Goal: Information Seeking & Learning: Find specific fact

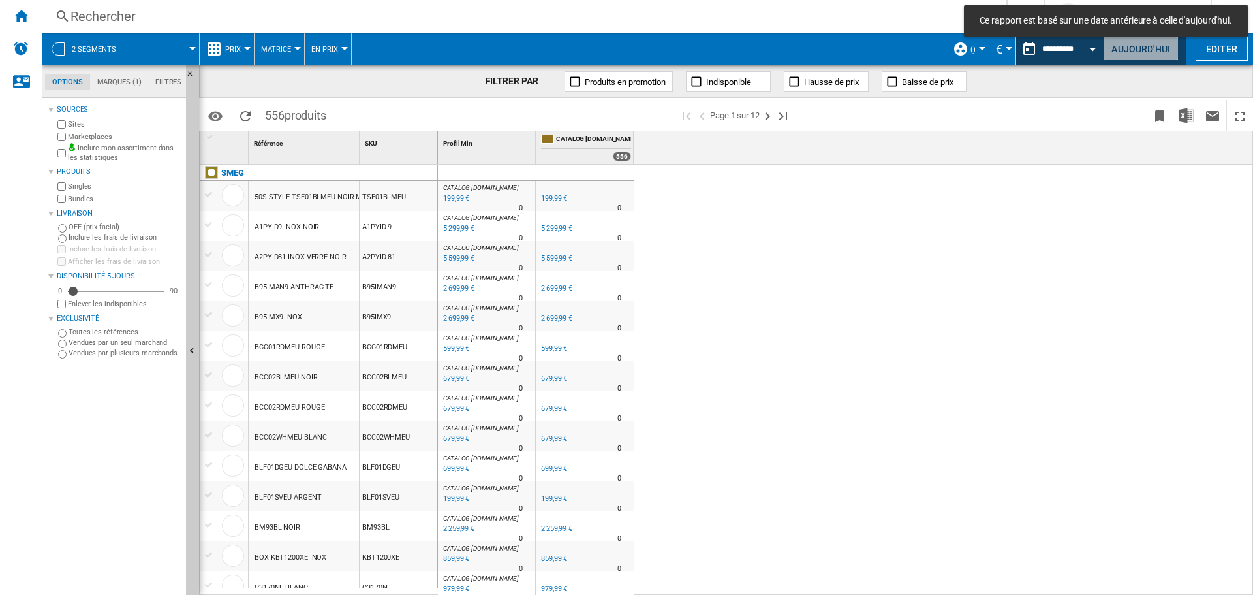
click at [1136, 50] on button "Aujourd'hui" at bounding box center [1141, 49] width 76 height 24
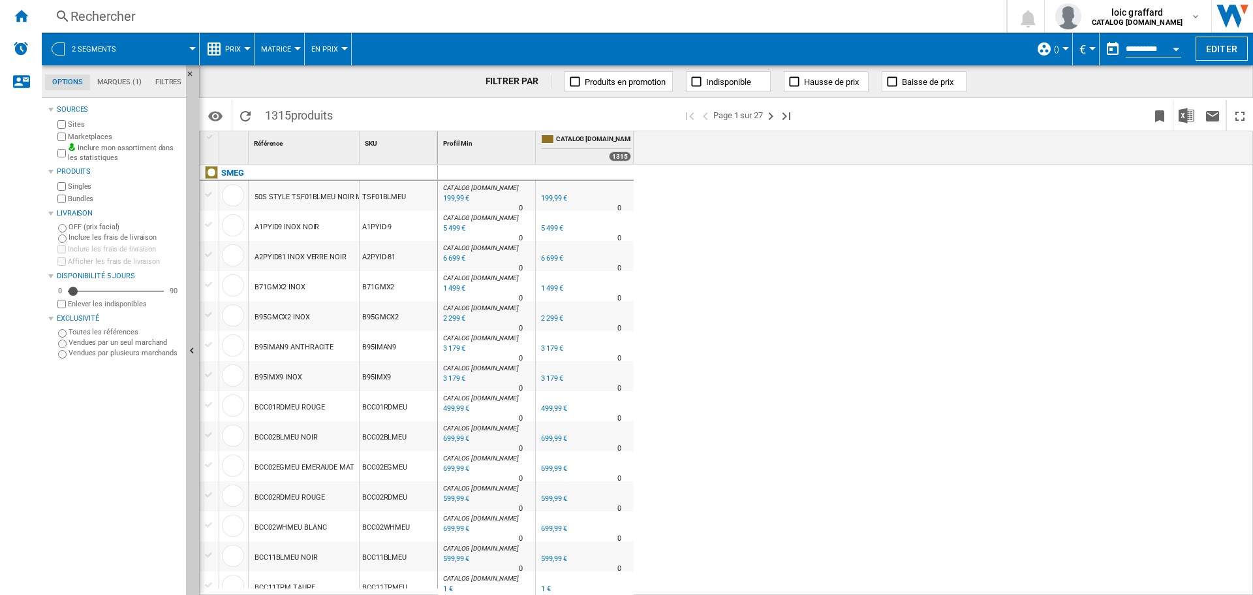
click at [1057, 50] on button "()" at bounding box center [1060, 49] width 12 height 33
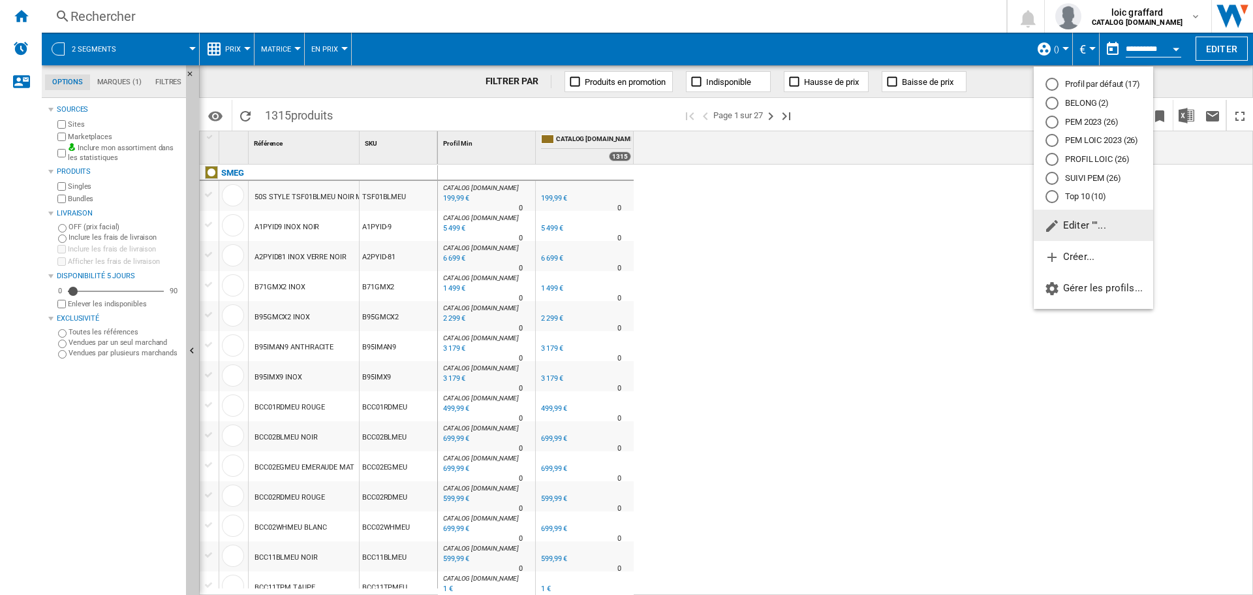
click at [1049, 160] on div "PROFIL LOIC (26)" at bounding box center [1052, 159] width 13 height 13
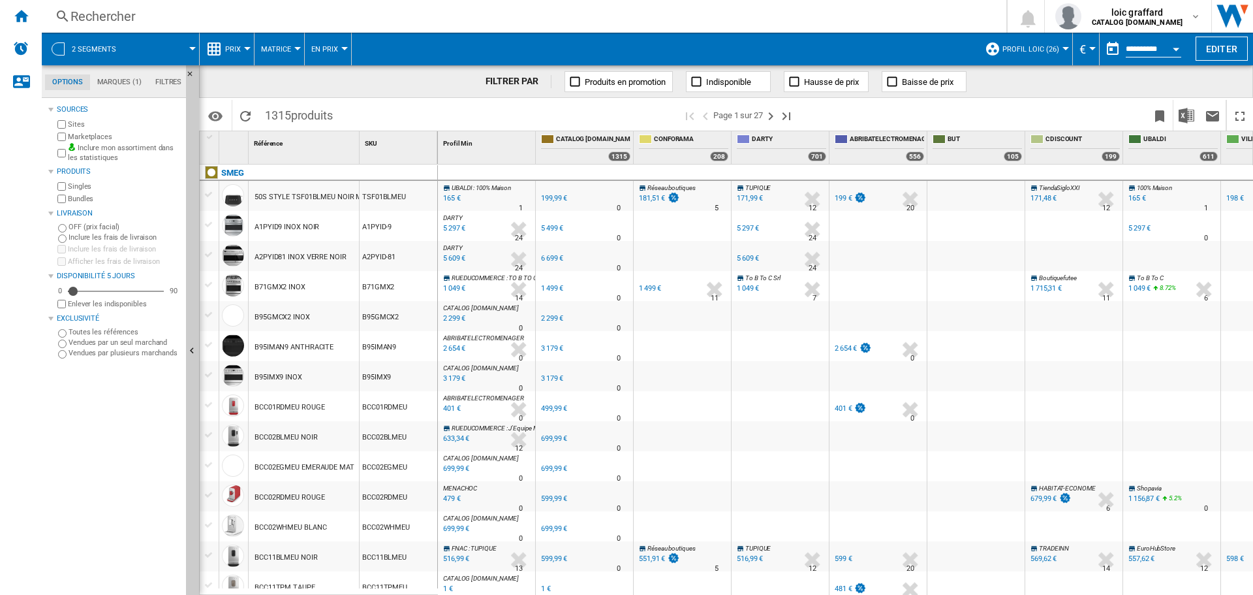
click at [85, 14] on div "Rechercher" at bounding box center [521, 16] width 902 height 18
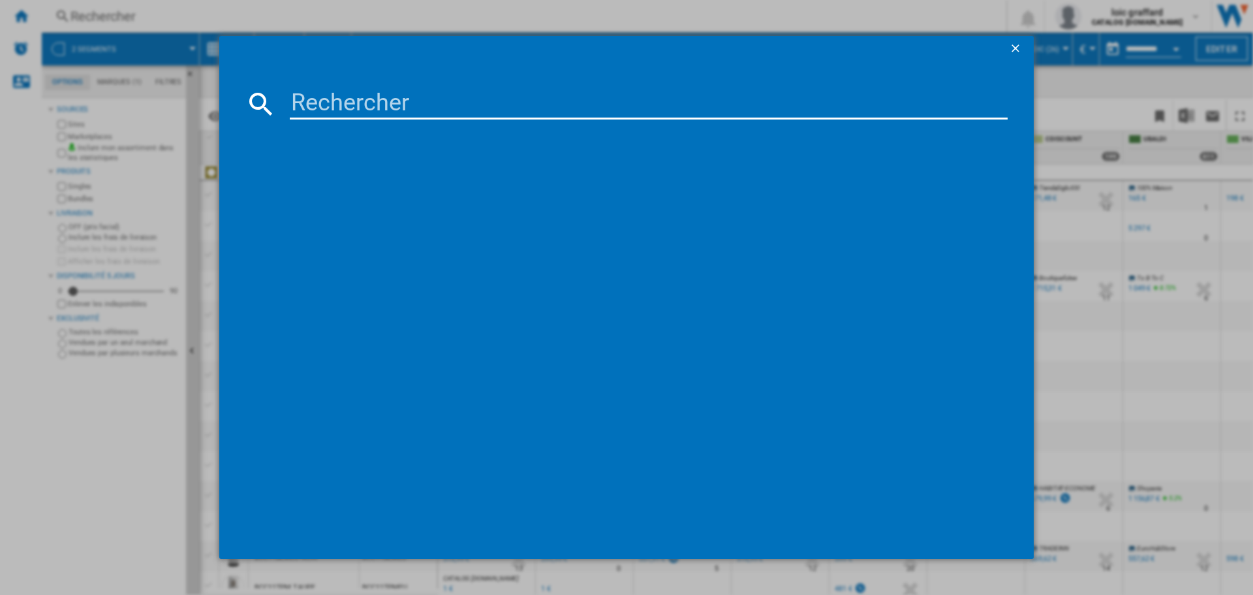
click at [375, 110] on input at bounding box center [649, 103] width 718 height 31
type input "TR93BL"
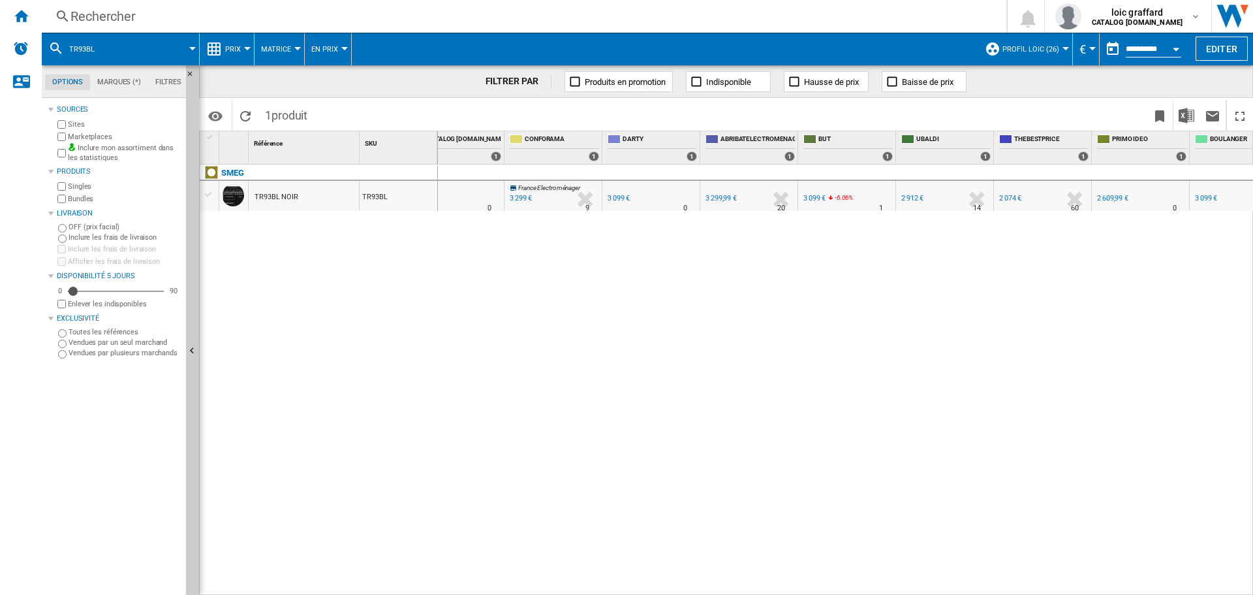
scroll to position [0, 144]
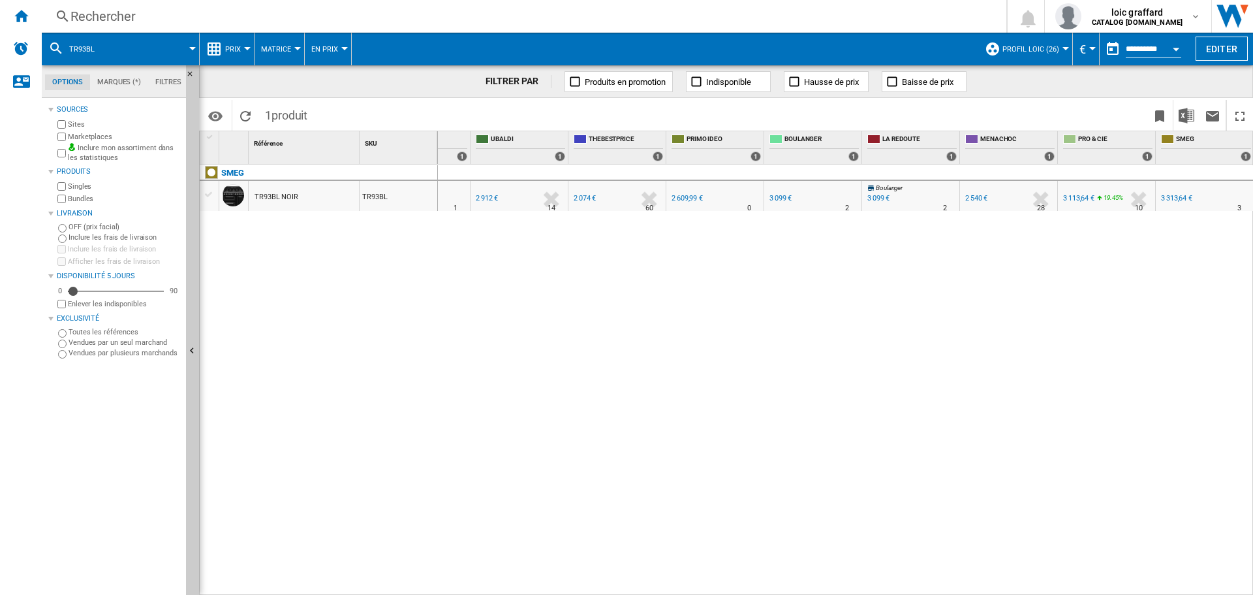
click at [84, 49] on span "TR93BL" at bounding box center [81, 49] width 25 height 8
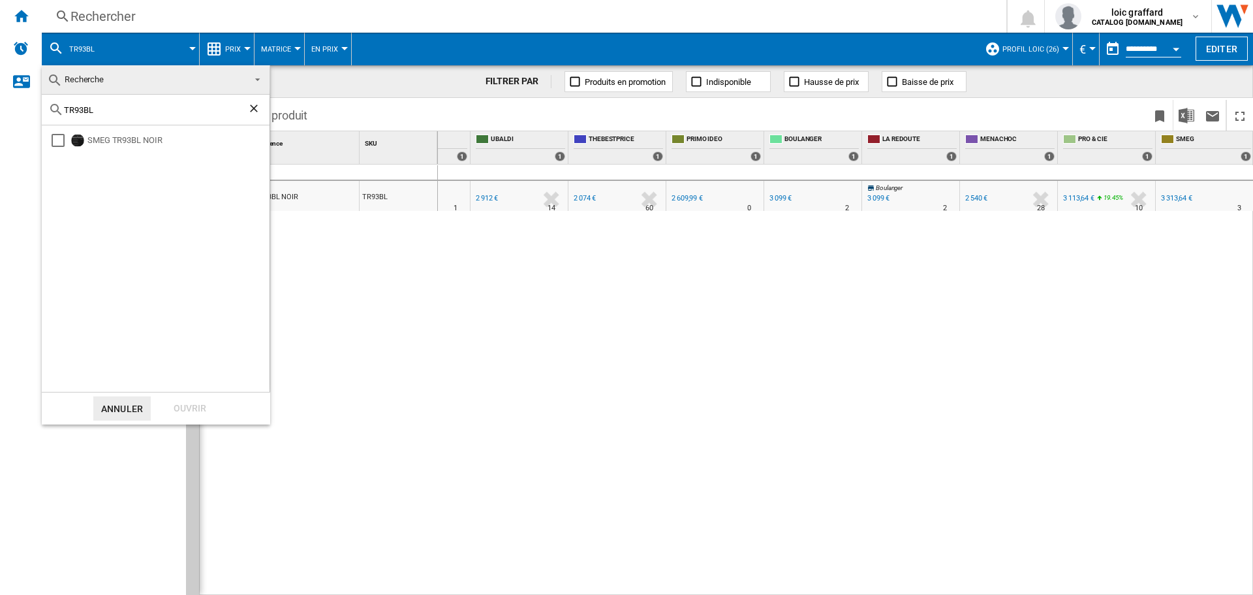
click at [253, 112] on ng-md-icon "Effacer la recherche" at bounding box center [255, 110] width 16 height 16
click at [136, 106] on input "text" at bounding box center [163, 110] width 199 height 10
type input "SCB92PN8"
click at [178, 406] on div "Ouvrir" at bounding box center [189, 408] width 57 height 24
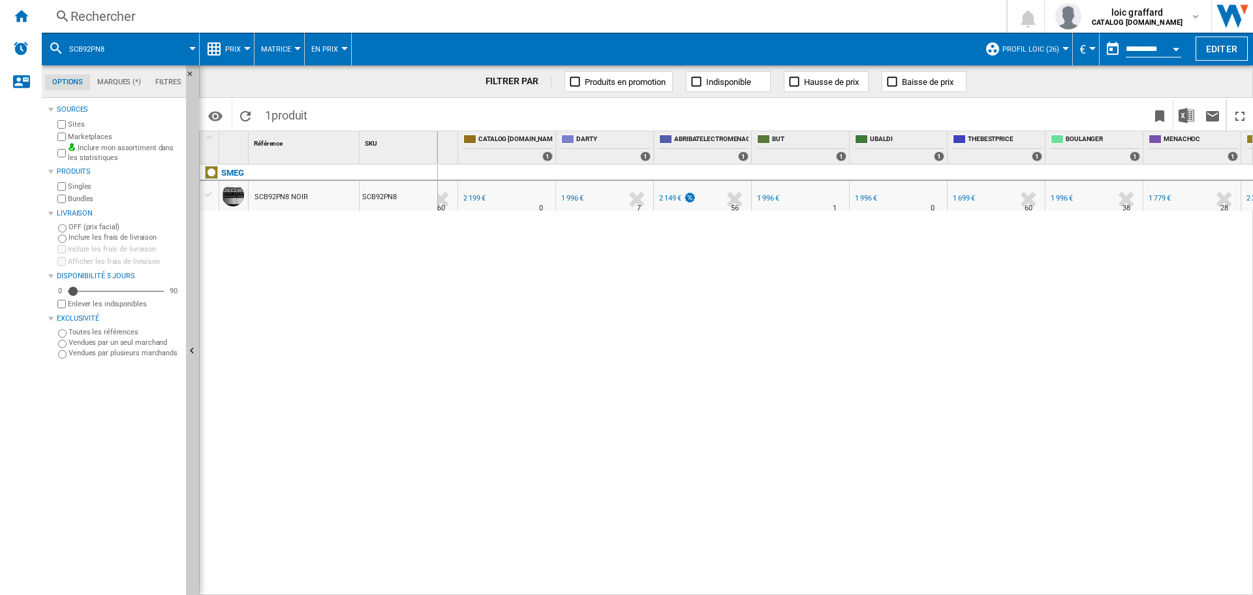
scroll to position [0, 84]
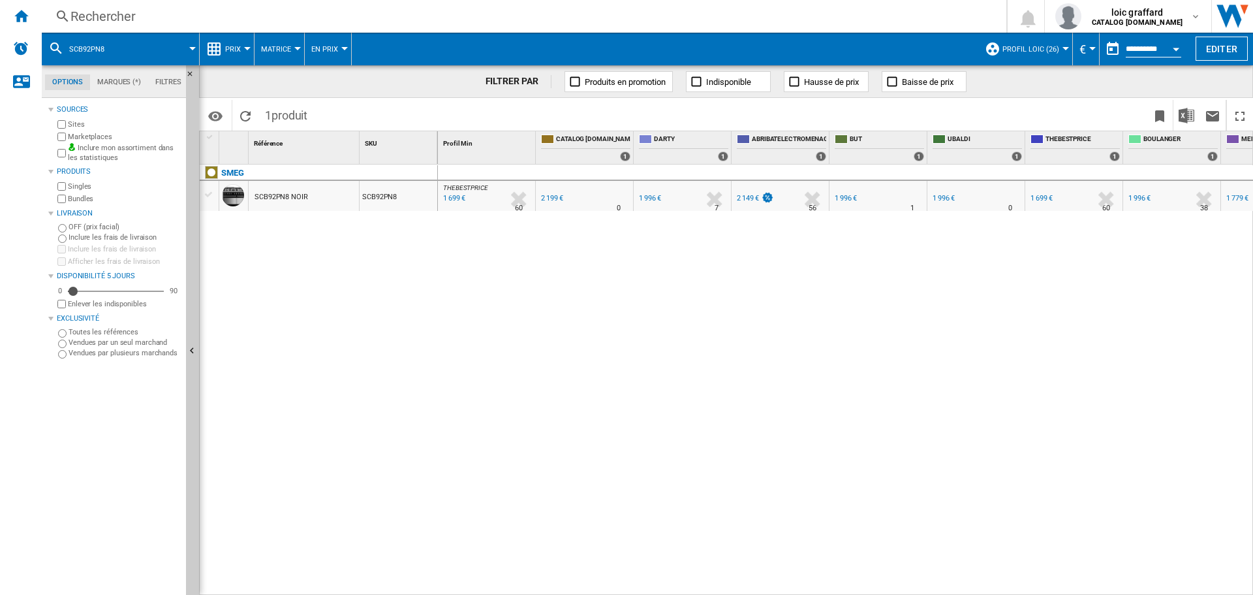
click at [142, 47] on span at bounding box center [158, 49] width 70 height 33
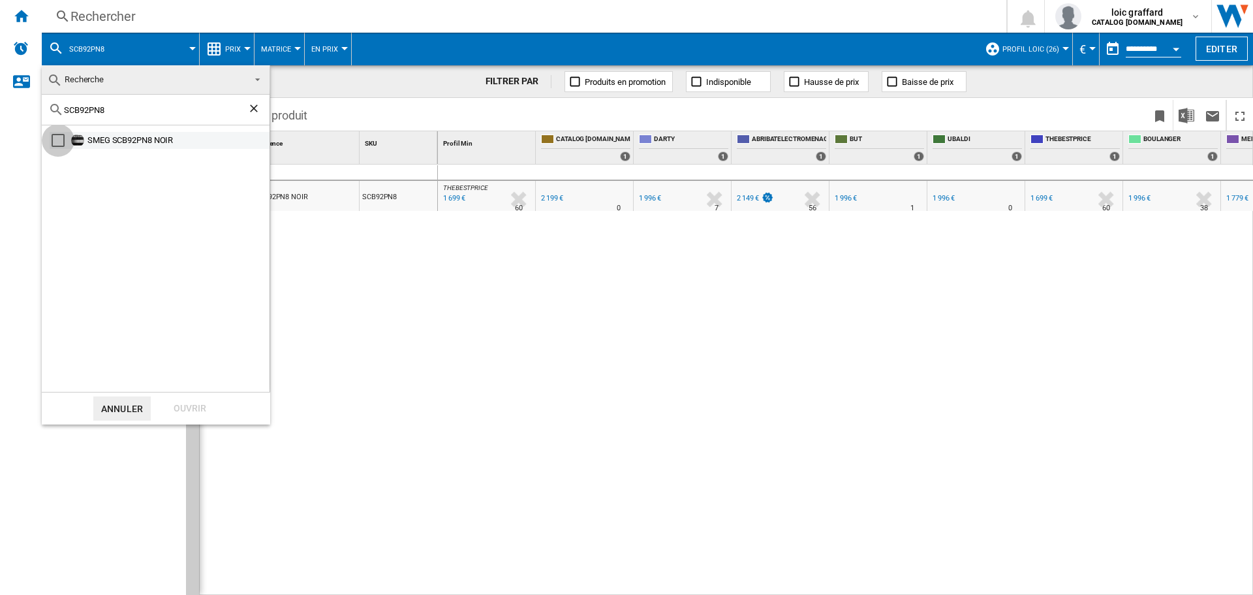
click at [55, 140] on div "Select" at bounding box center [58, 140] width 13 height 13
click at [52, 140] on div "Select" at bounding box center [58, 140] width 13 height 13
click at [86, 114] on input "SCB92PN8" at bounding box center [155, 110] width 183 height 10
type input "BG91"
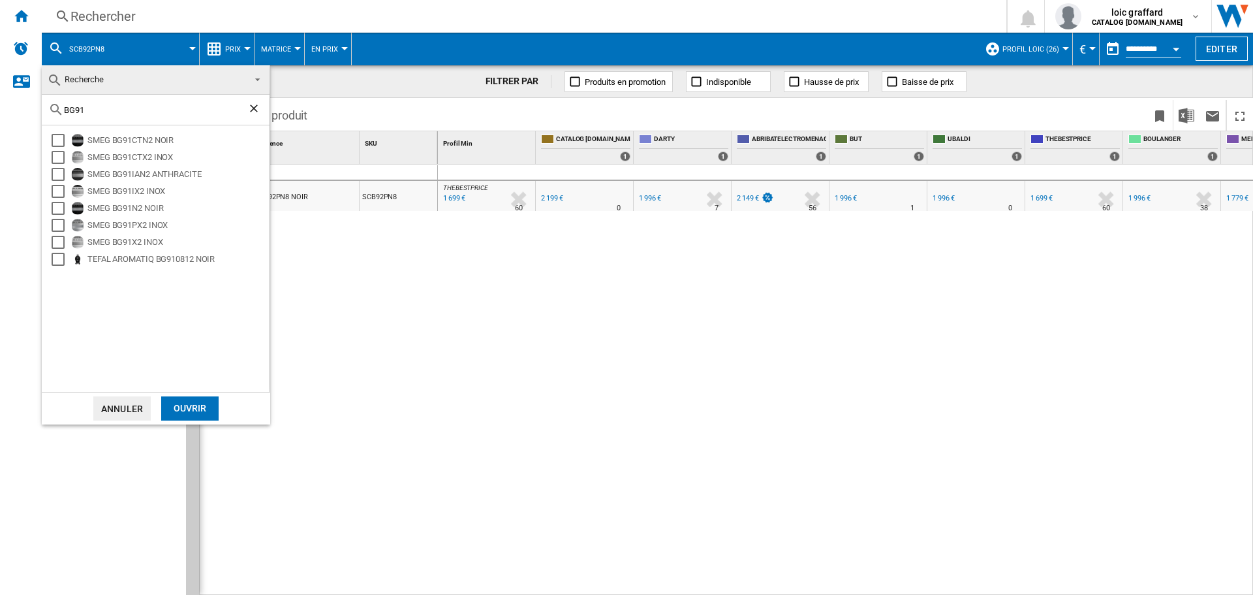
click at [192, 408] on div "Ouvrir" at bounding box center [189, 408] width 57 height 24
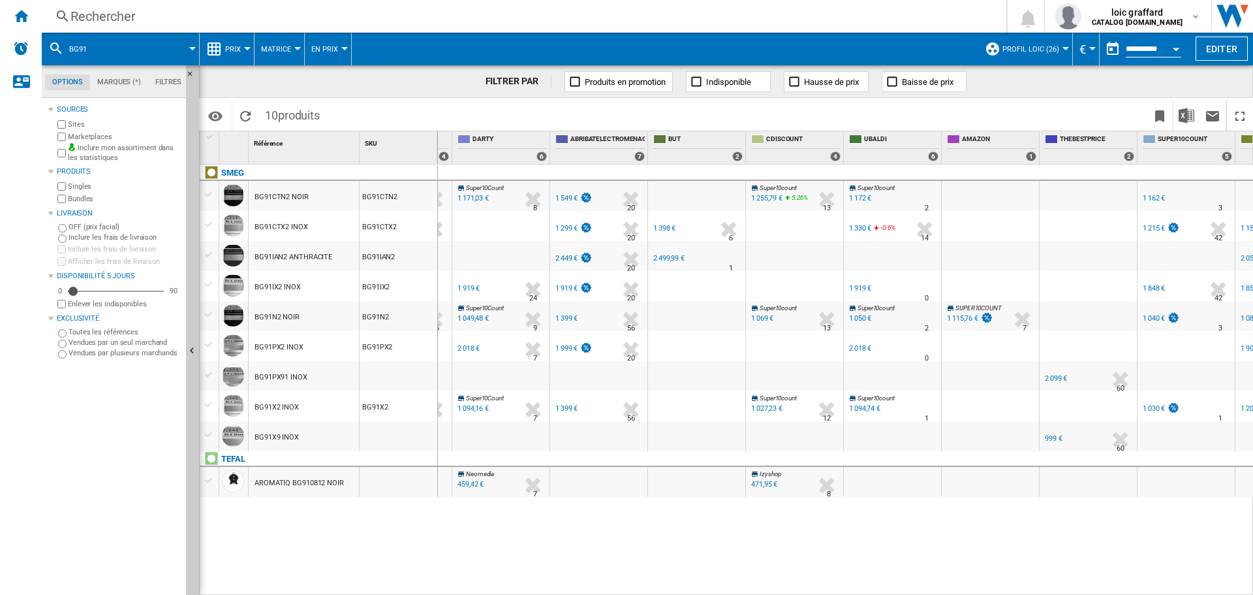
scroll to position [0, 320]
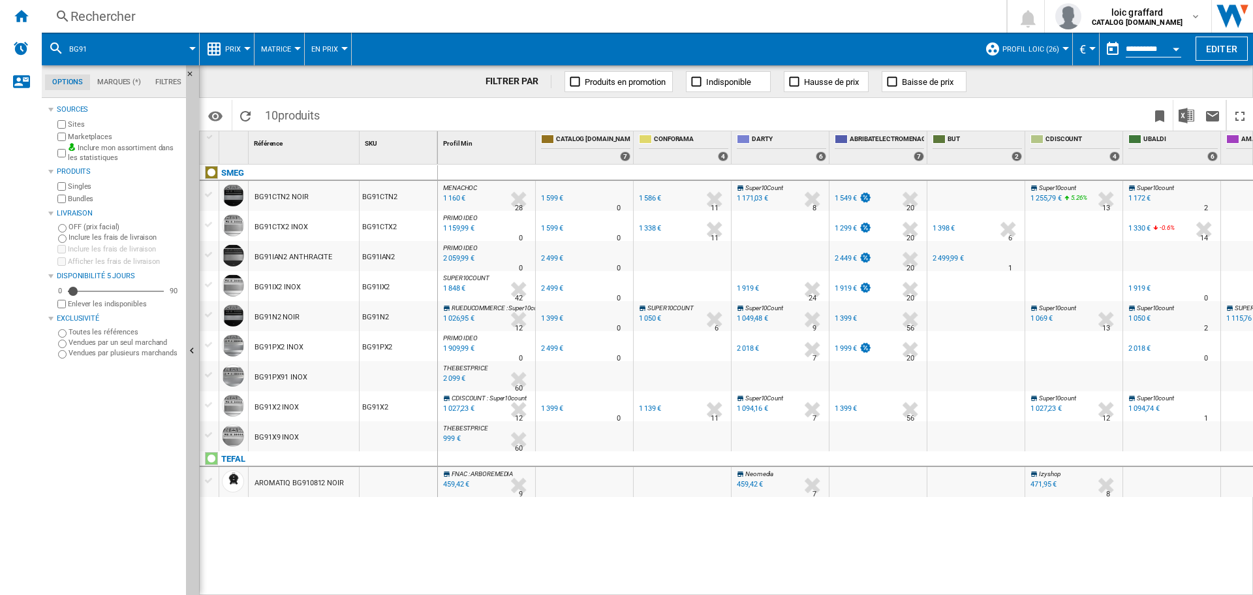
click at [456, 230] on div "1 159,99 €" at bounding box center [457, 228] width 33 height 13
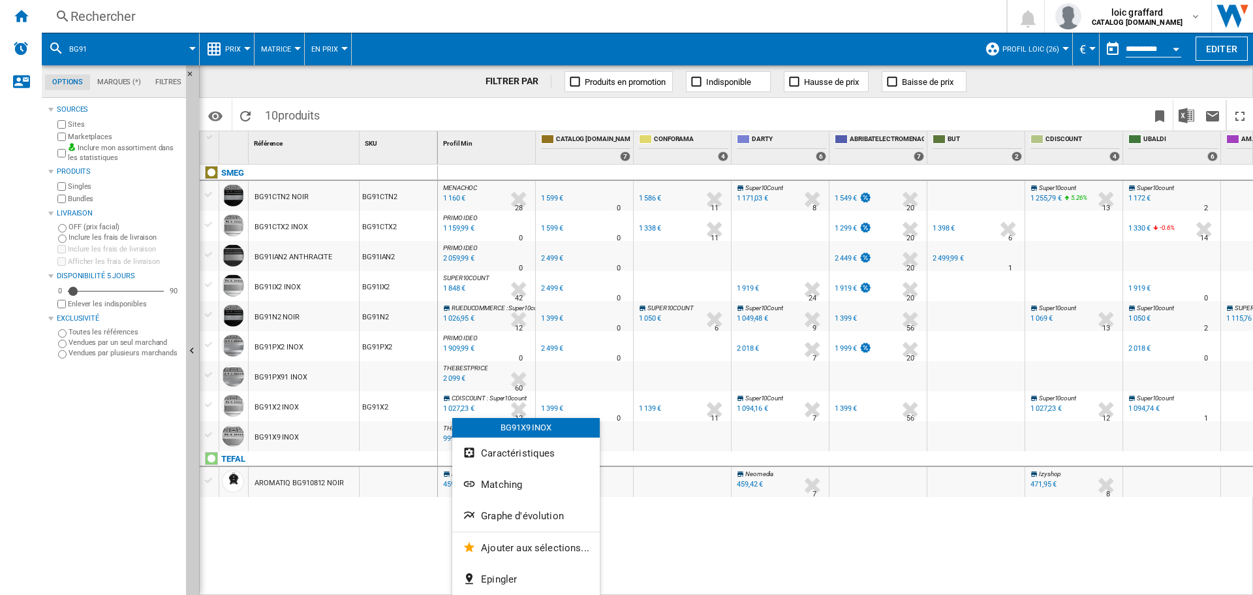
click at [783, 553] on div at bounding box center [626, 297] width 1253 height 595
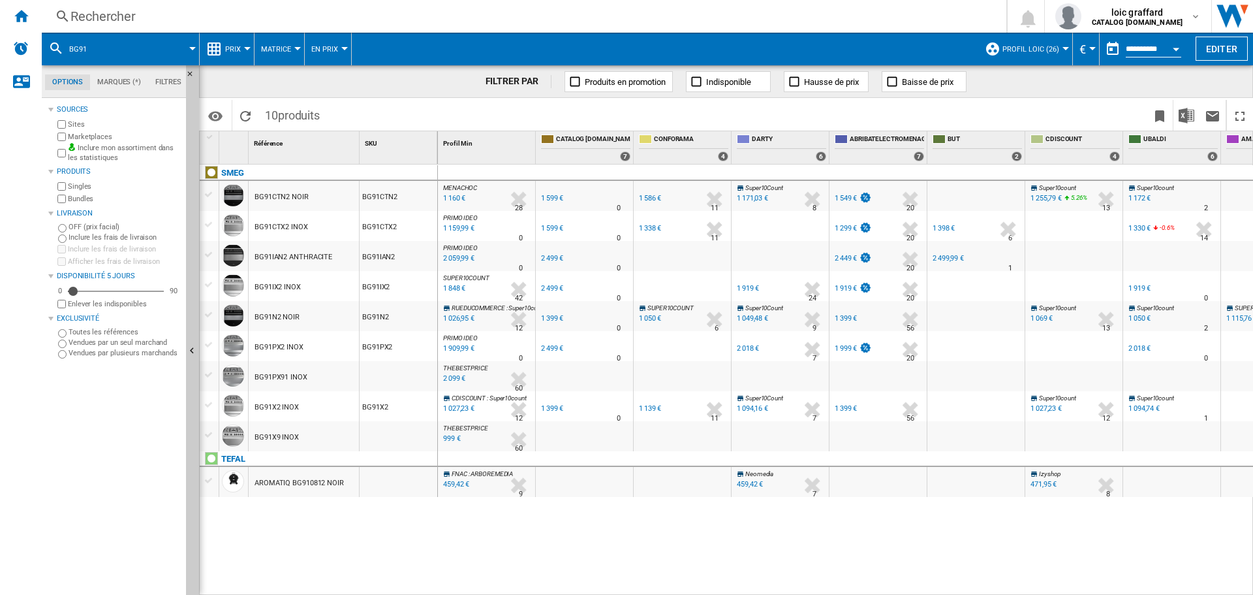
click at [67, 47] on div "BG91" at bounding box center [120, 49] width 144 height 33
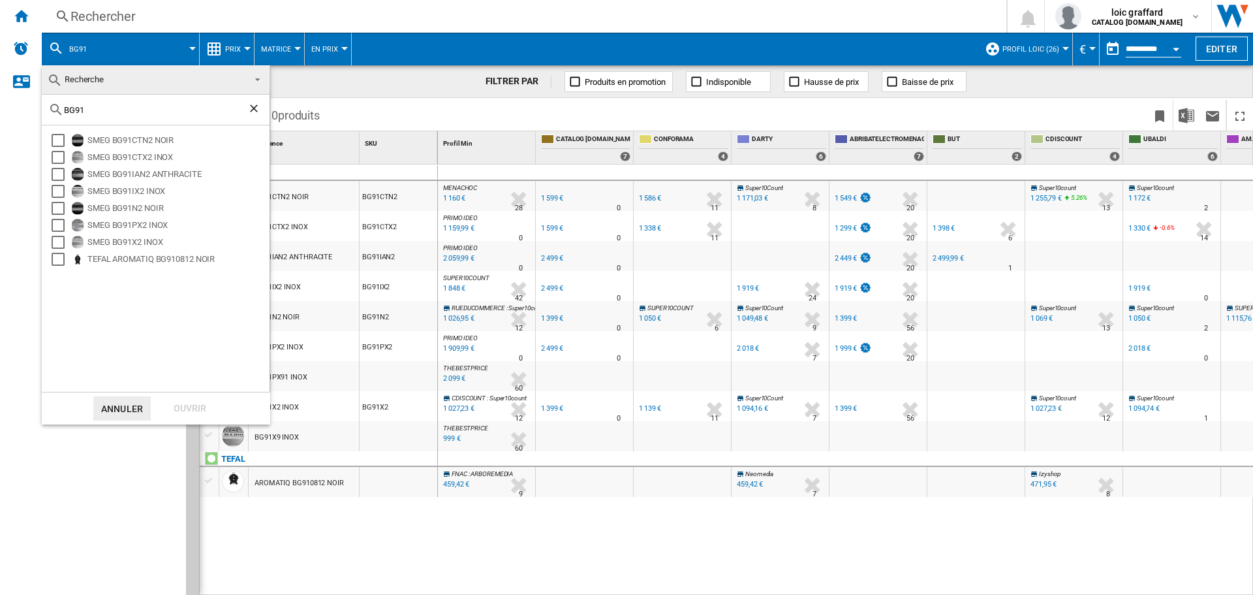
click at [116, 112] on input "BG91" at bounding box center [155, 110] width 183 height 10
type input "TR62BL"
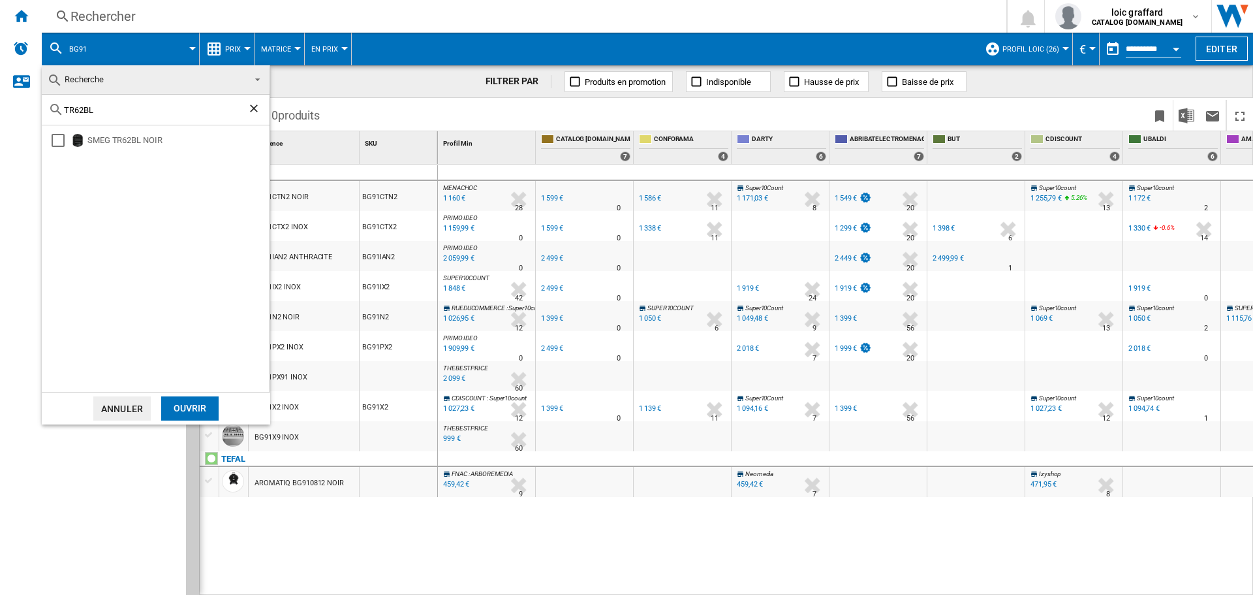
click at [187, 407] on div "Ouvrir" at bounding box center [189, 408] width 57 height 24
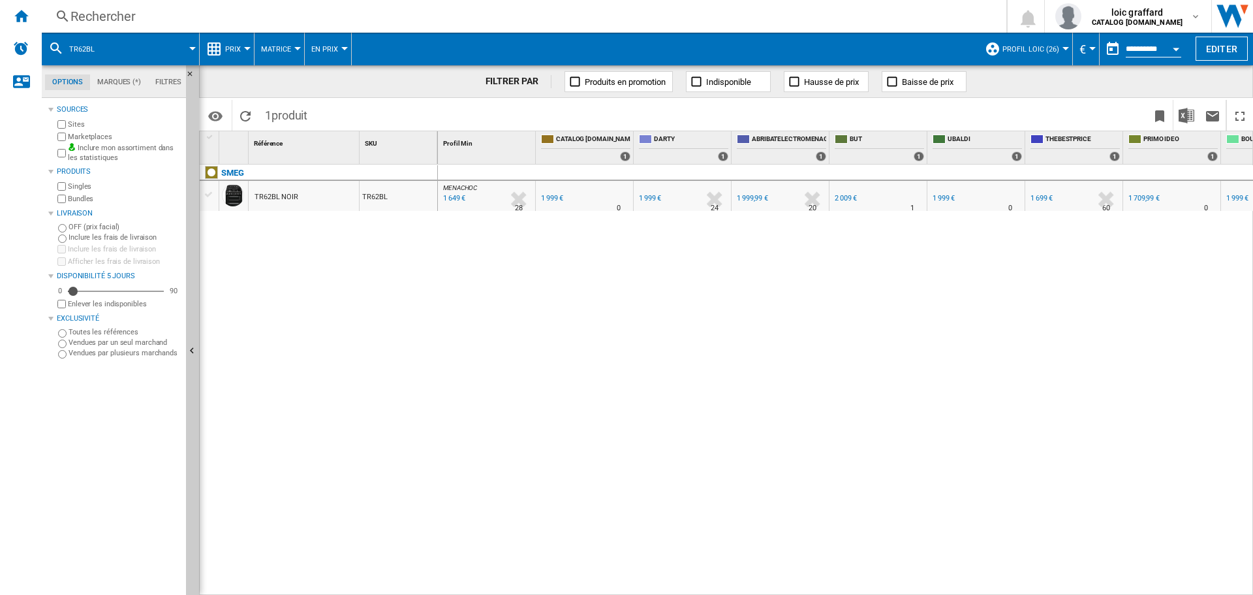
click at [93, 46] on span "TR62BL" at bounding box center [81, 49] width 25 height 8
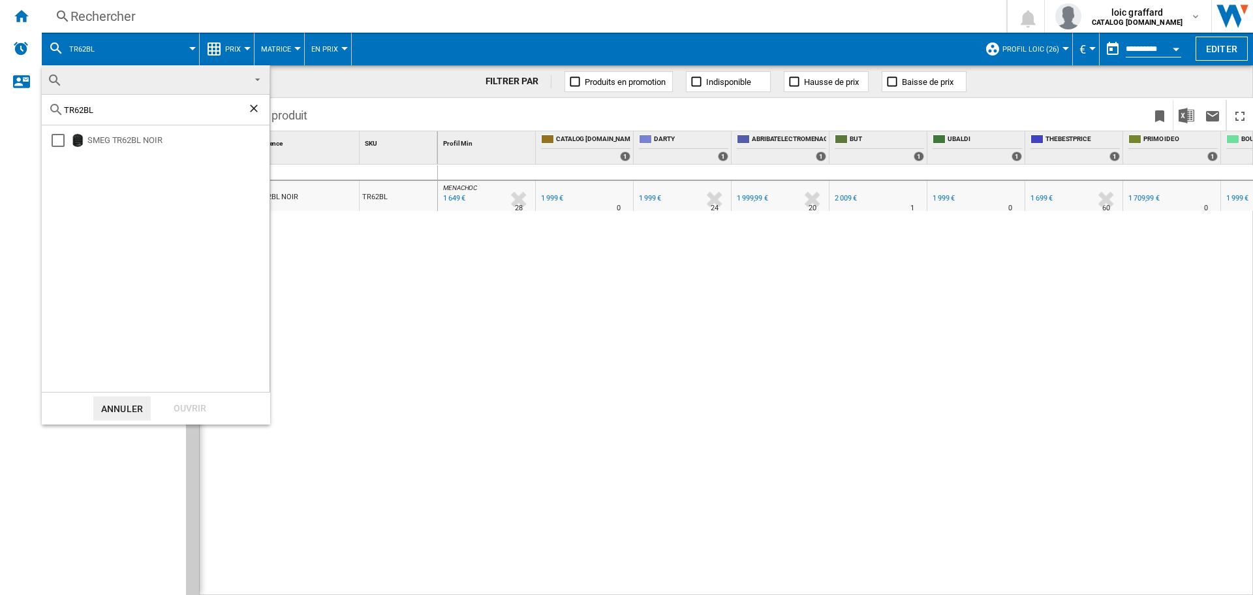
click at [93, 46] on md-backdrop at bounding box center [626, 297] width 1253 height 595
click at [104, 54] on md-backdrop at bounding box center [626, 297] width 1253 height 595
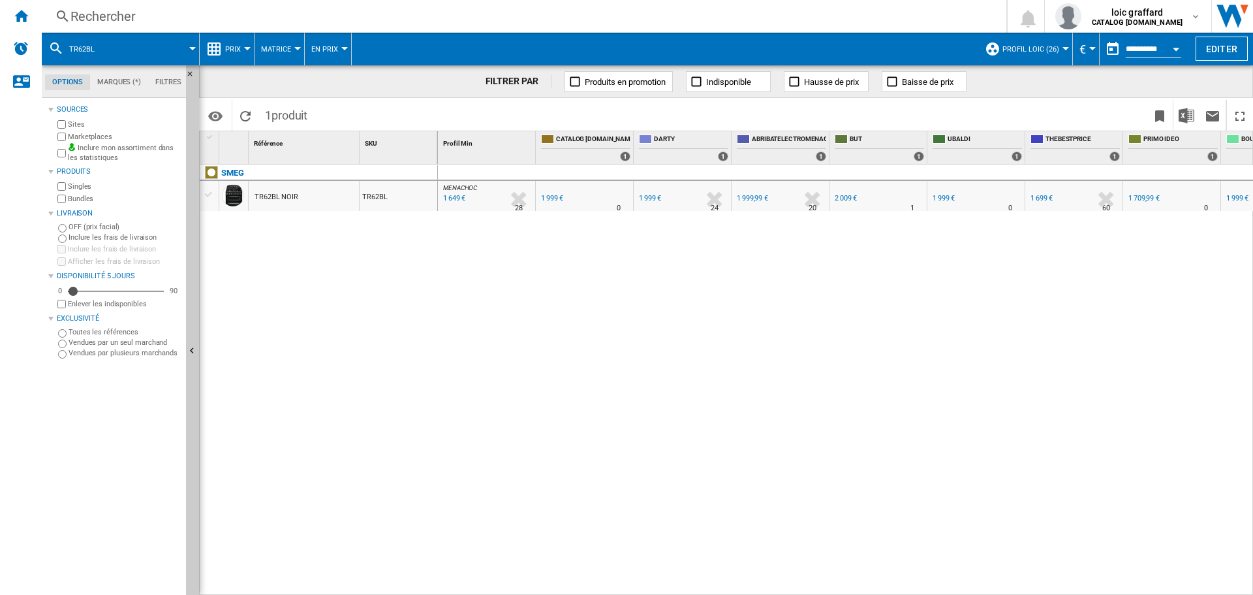
click at [104, 54] on button "TR62BL" at bounding box center [88, 49] width 39 height 33
click at [541, 362] on md-backdrop at bounding box center [626, 297] width 1253 height 595
